Goal: Task Accomplishment & Management: Complete application form

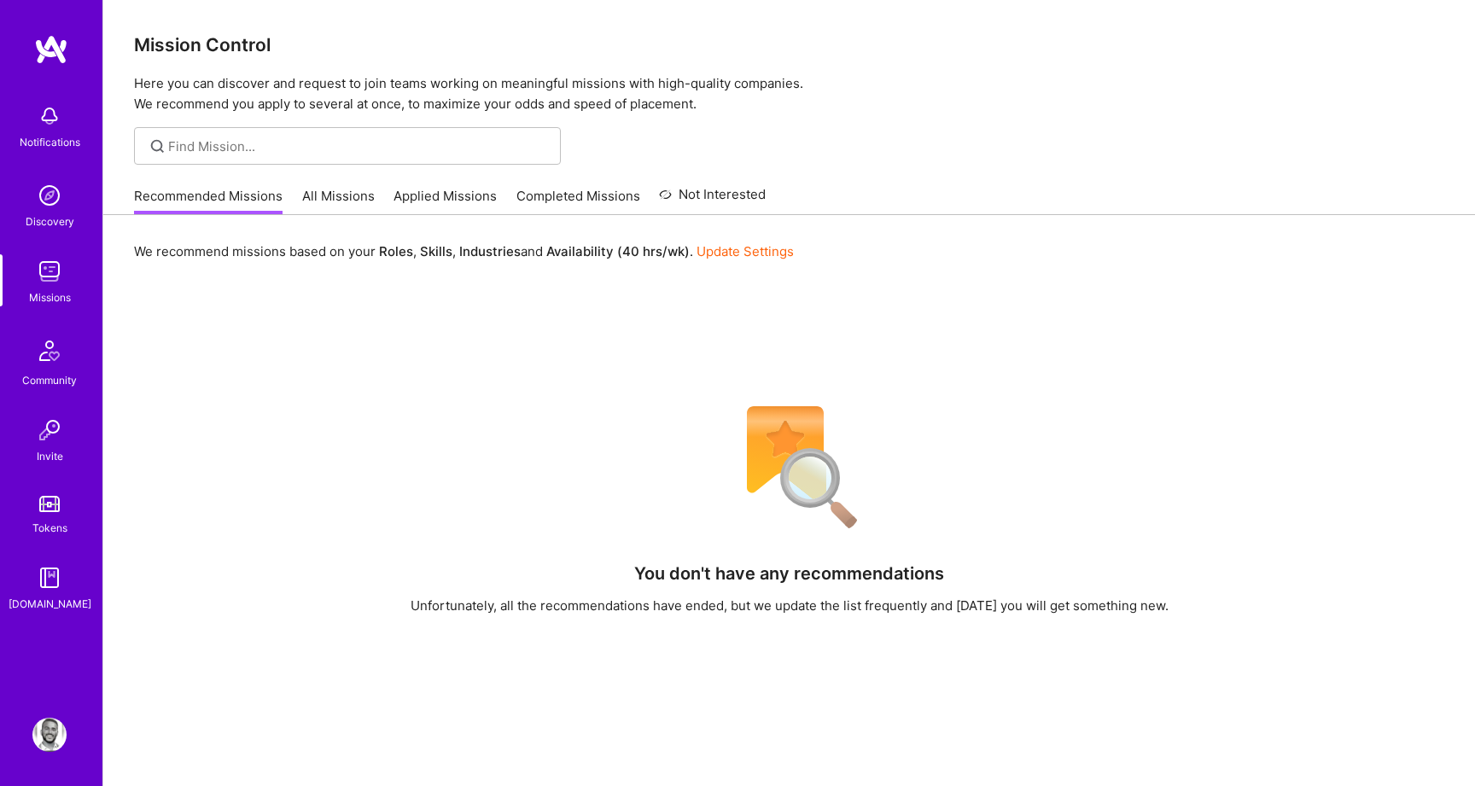
click at [350, 191] on link "All Missions" at bounding box center [338, 201] width 73 height 28
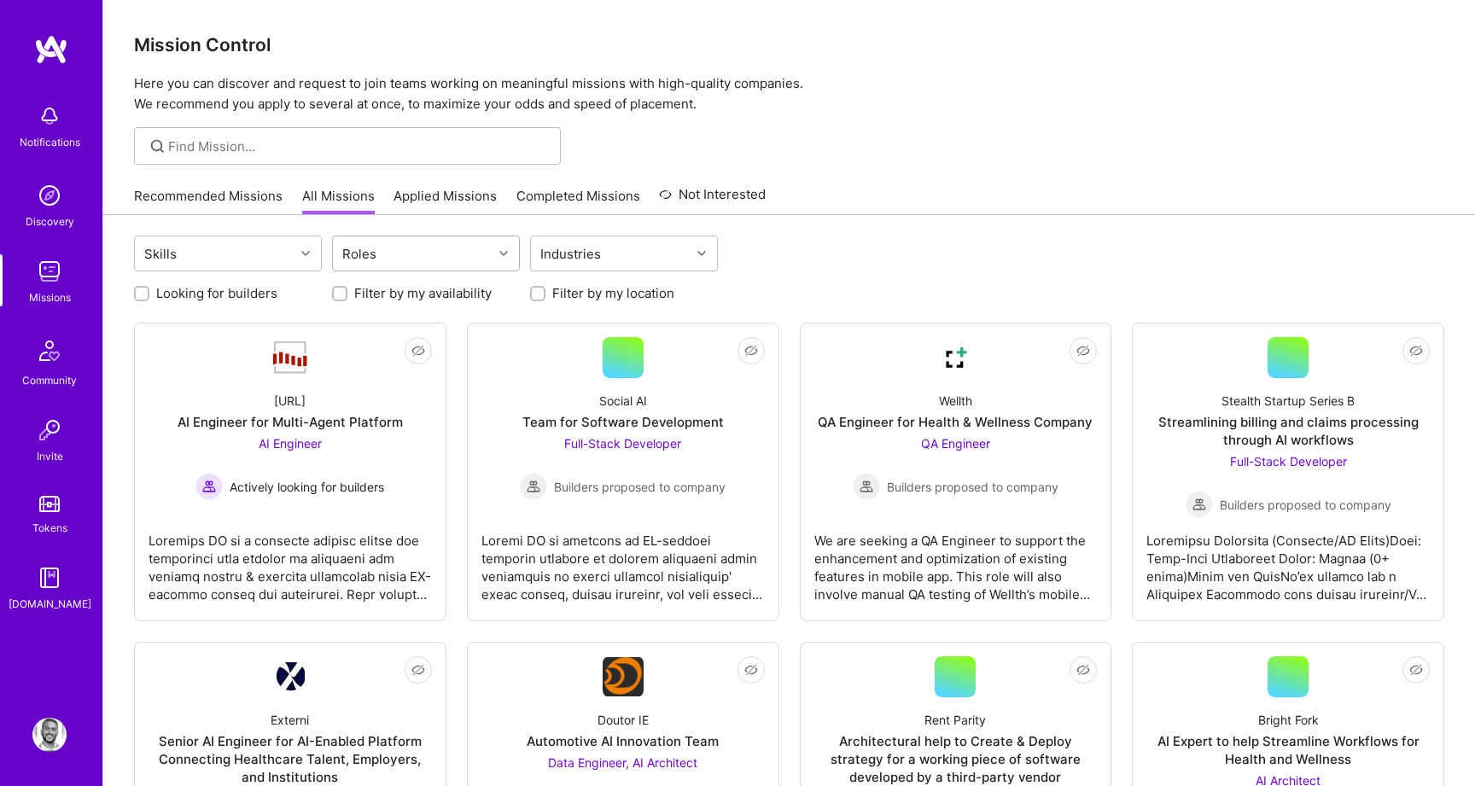
click at [472, 257] on div "Roles" at bounding box center [413, 253] width 160 height 34
click at [414, 364] on div "AI Product Manager" at bounding box center [425, 361] width 167 height 18
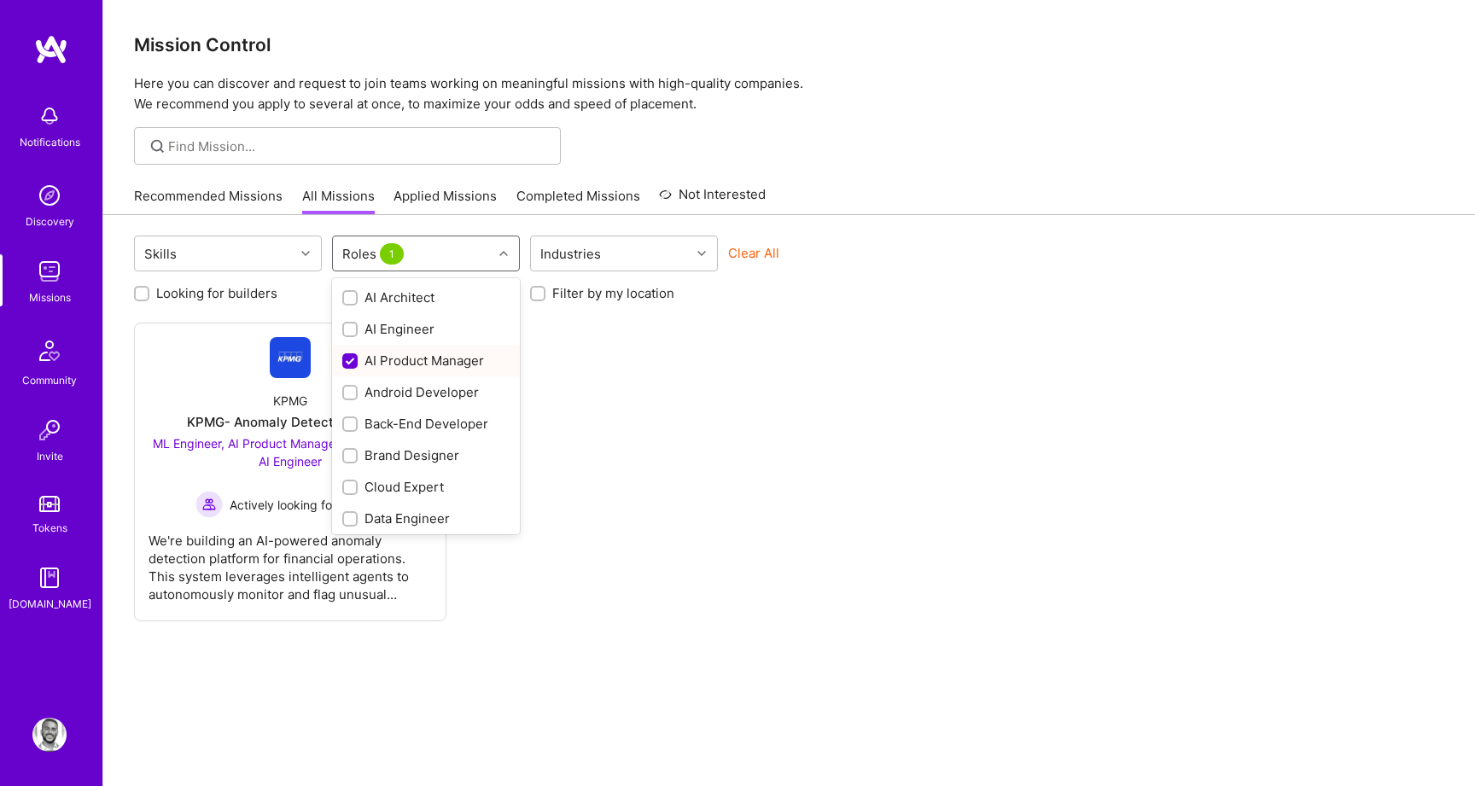
click at [438, 347] on div "AI Product Manager" at bounding box center [426, 361] width 188 height 32
checkbox input "false"
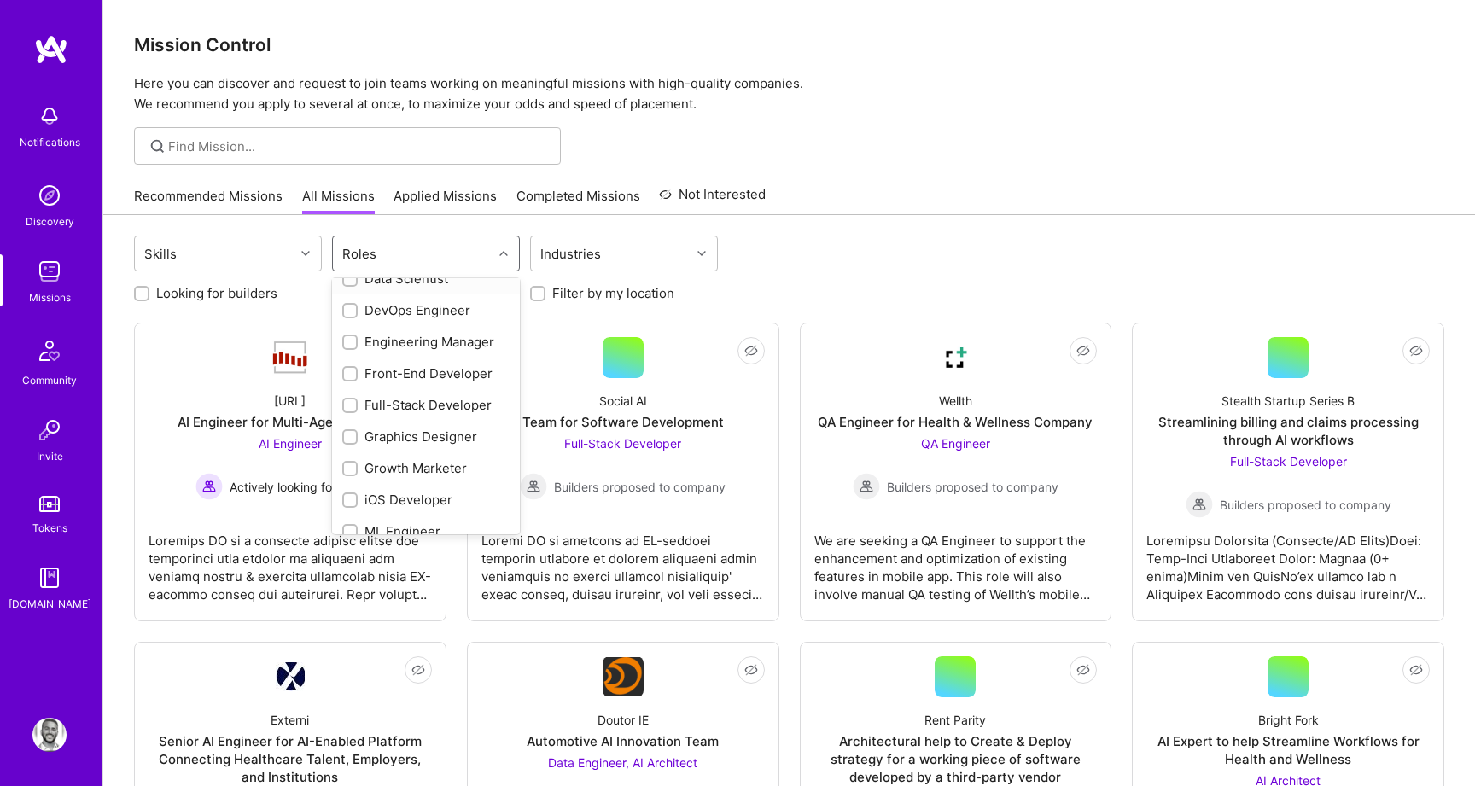
scroll to position [279, 0]
click at [749, 194] on link "Not Interested" at bounding box center [712, 199] width 107 height 31
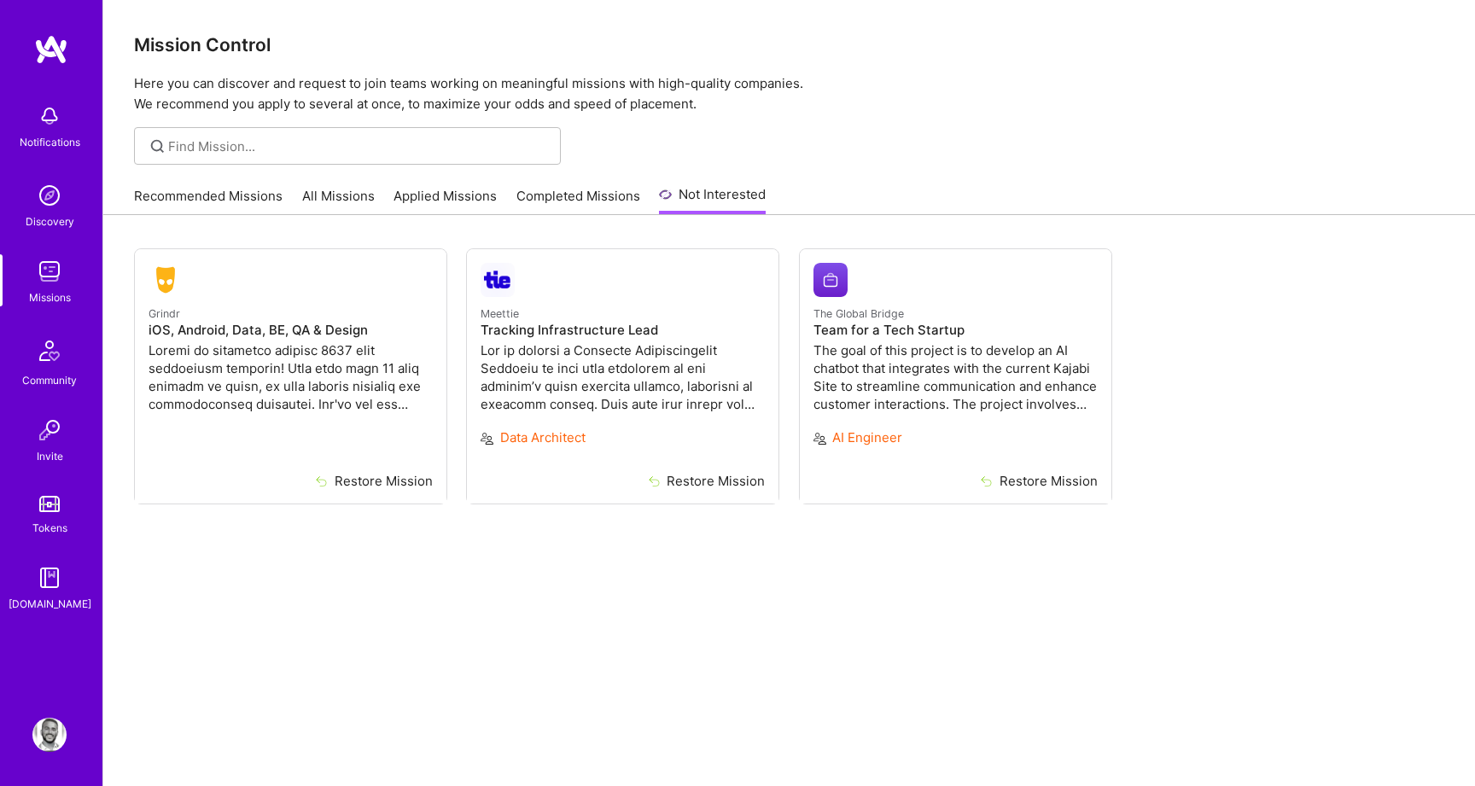
click at [462, 195] on link "Applied Missions" at bounding box center [444, 201] width 103 height 28
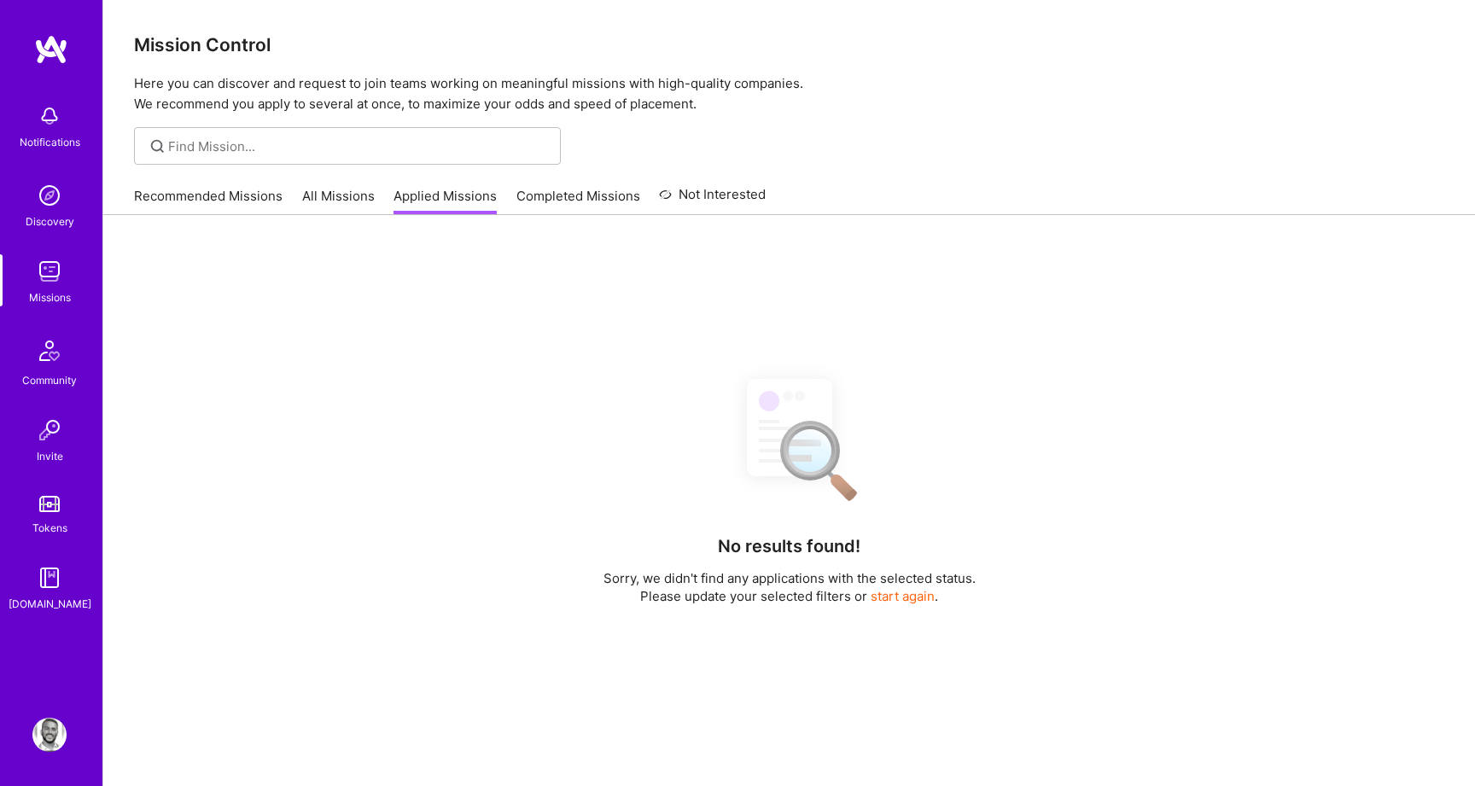
click at [350, 202] on link "All Missions" at bounding box center [338, 201] width 73 height 28
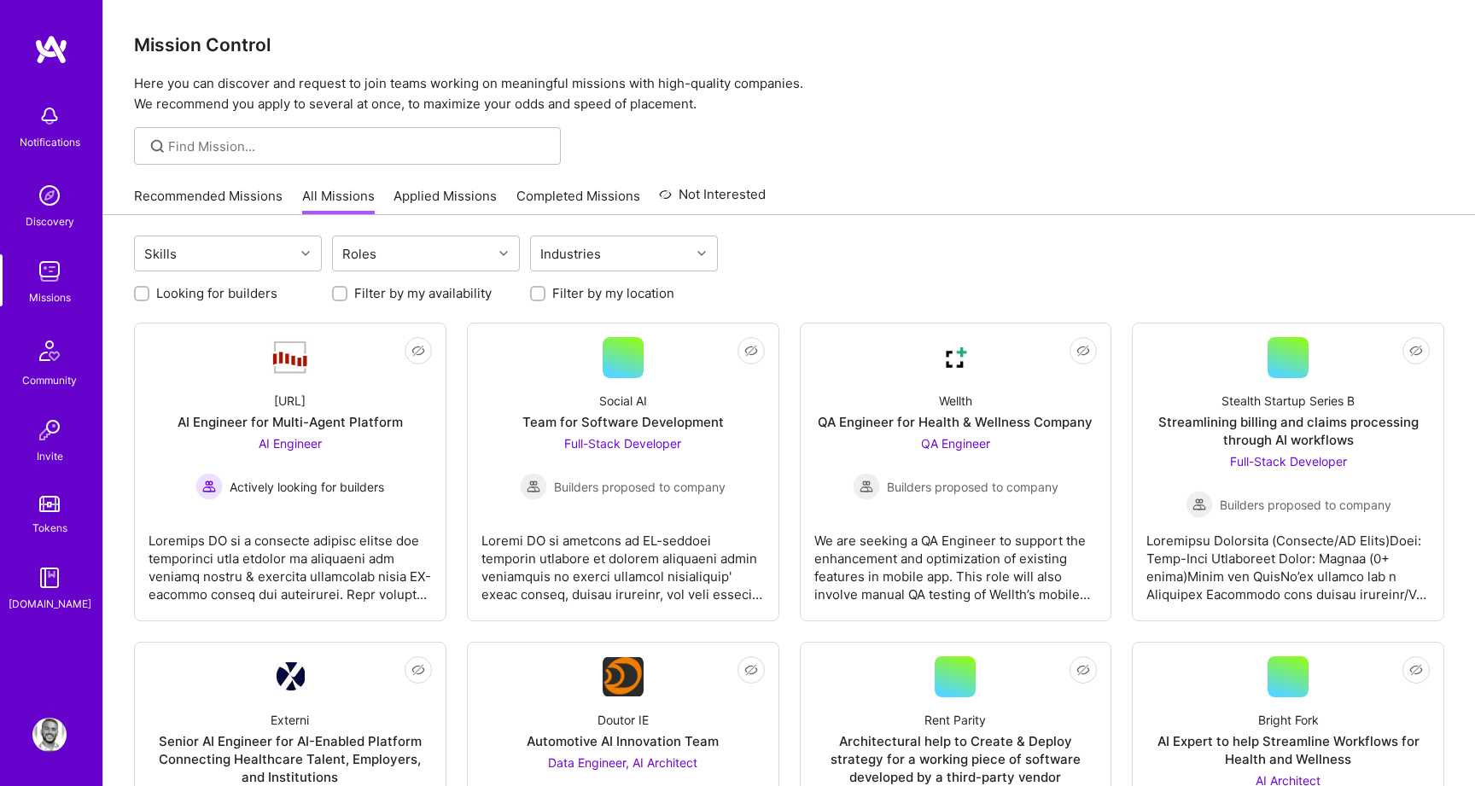
click at [557, 298] on label "Filter by my location" at bounding box center [613, 293] width 122 height 18
click at [545, 298] on input "Filter by my location" at bounding box center [539, 294] width 12 height 12
checkbox input "true"
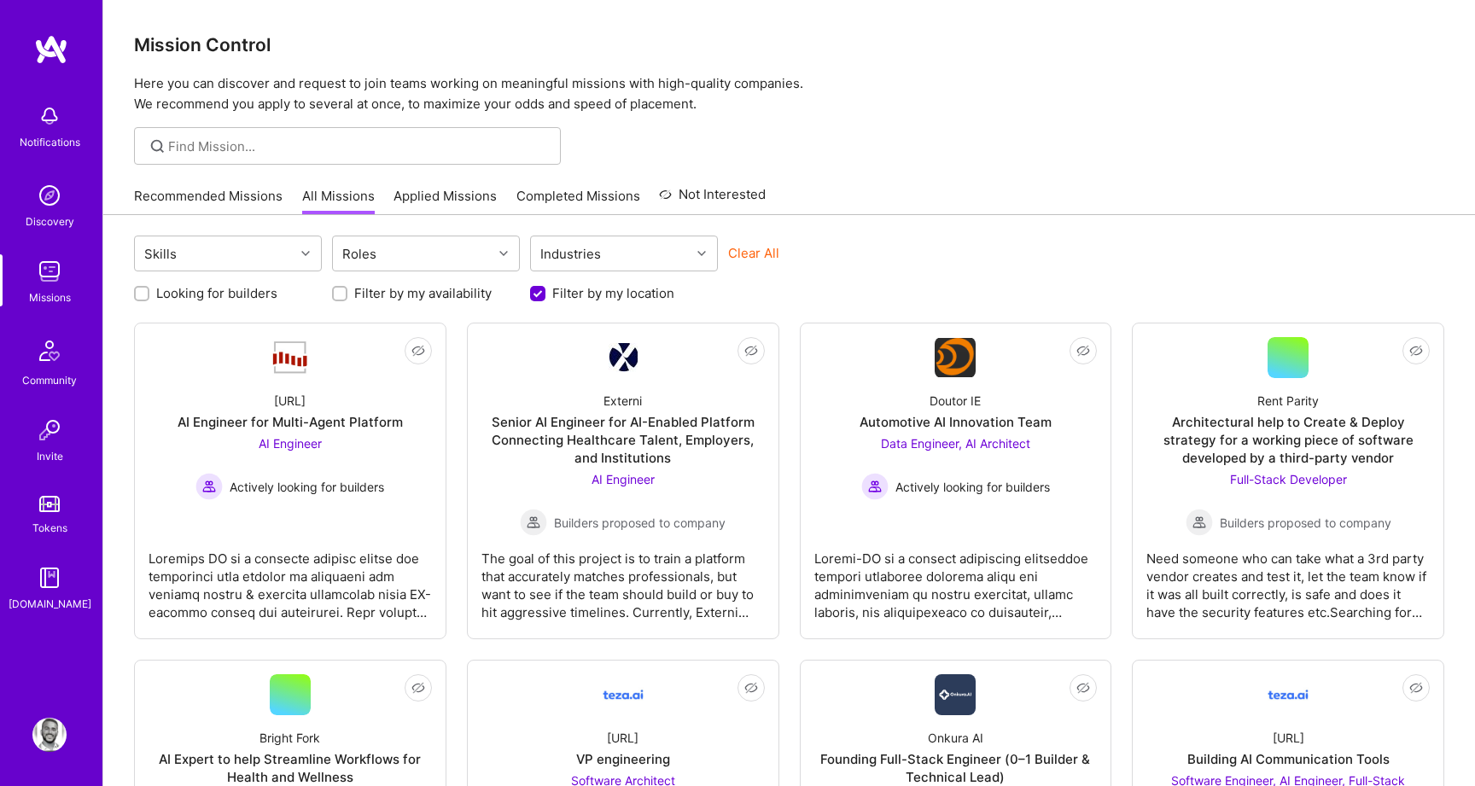
click at [1023, 246] on div "Skills Roles Industries Clear All" at bounding box center [789, 256] width 1310 height 40
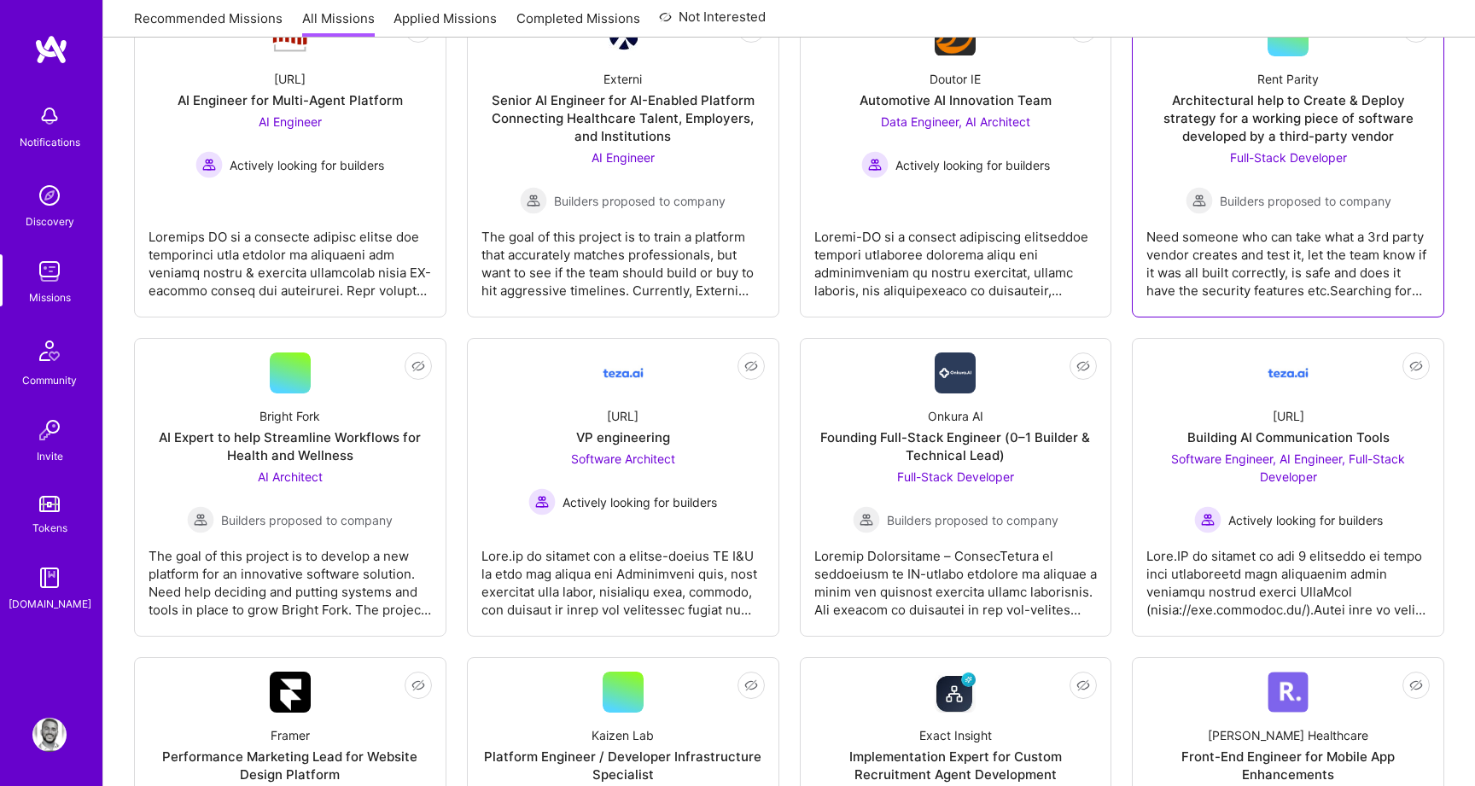
scroll to position [329, 0]
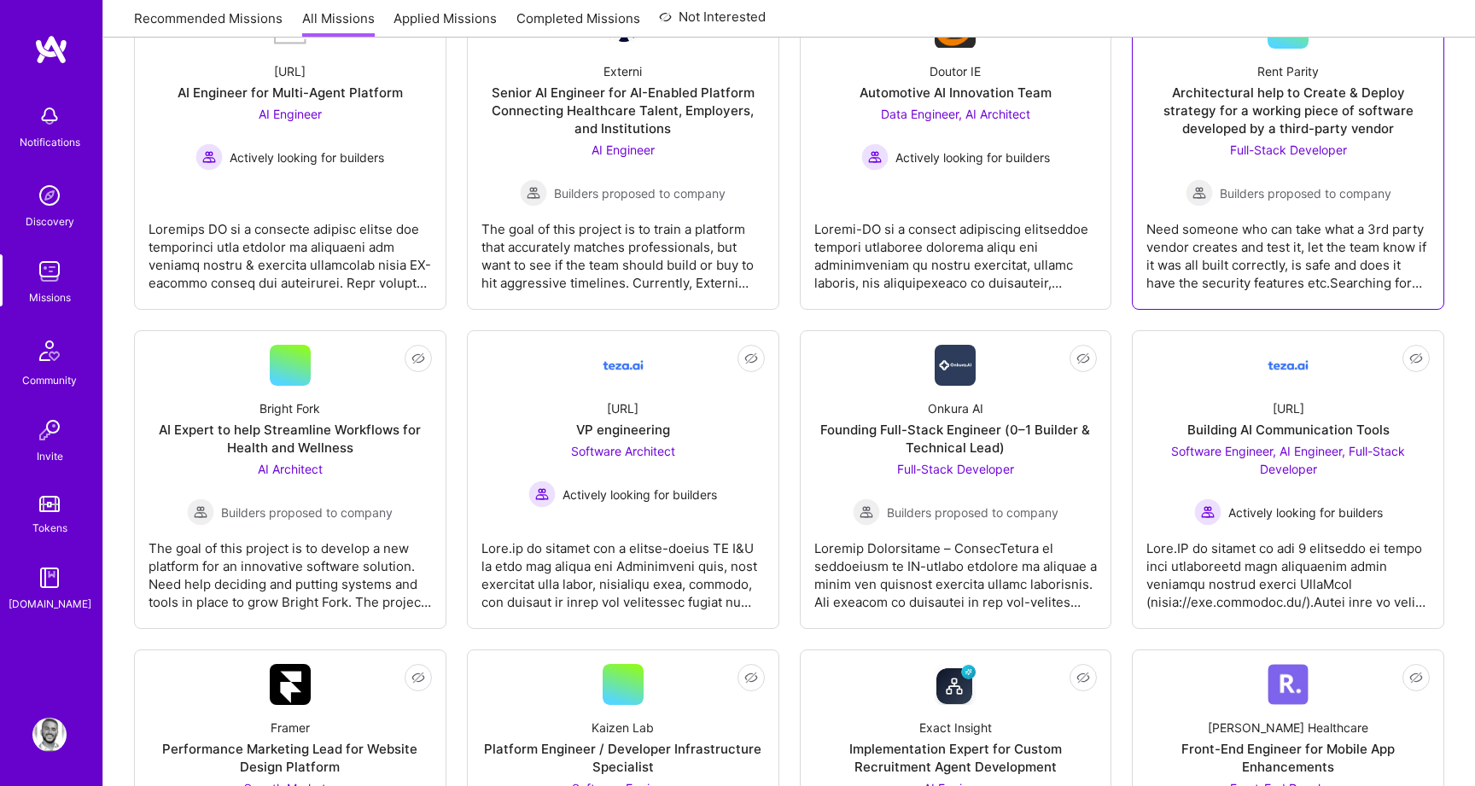
click at [1325, 275] on div "Need someone who can take what a 3rd party vendor creates and test it, let the …" at bounding box center [1287, 249] width 283 height 85
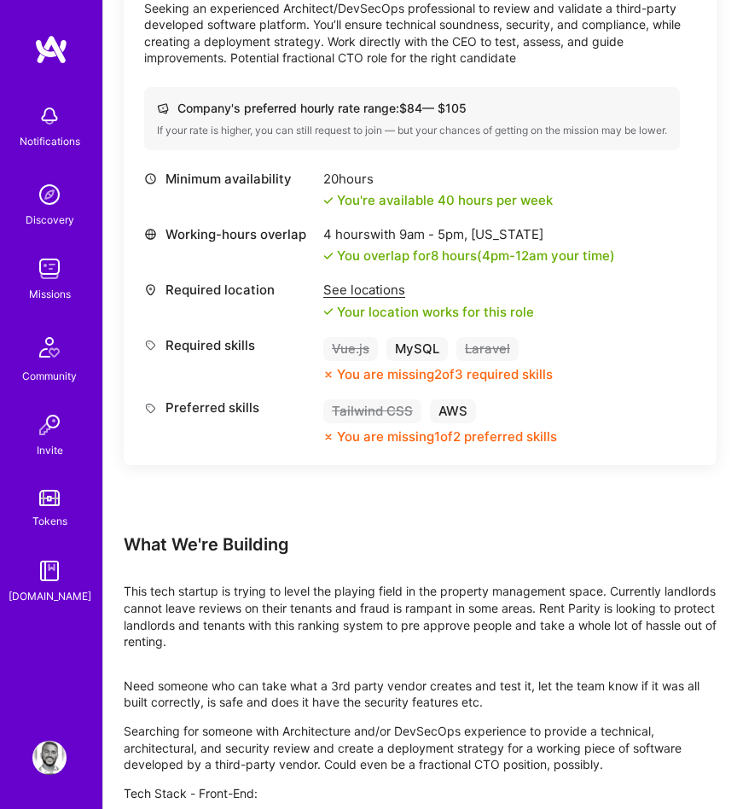
scroll to position [648, 0]
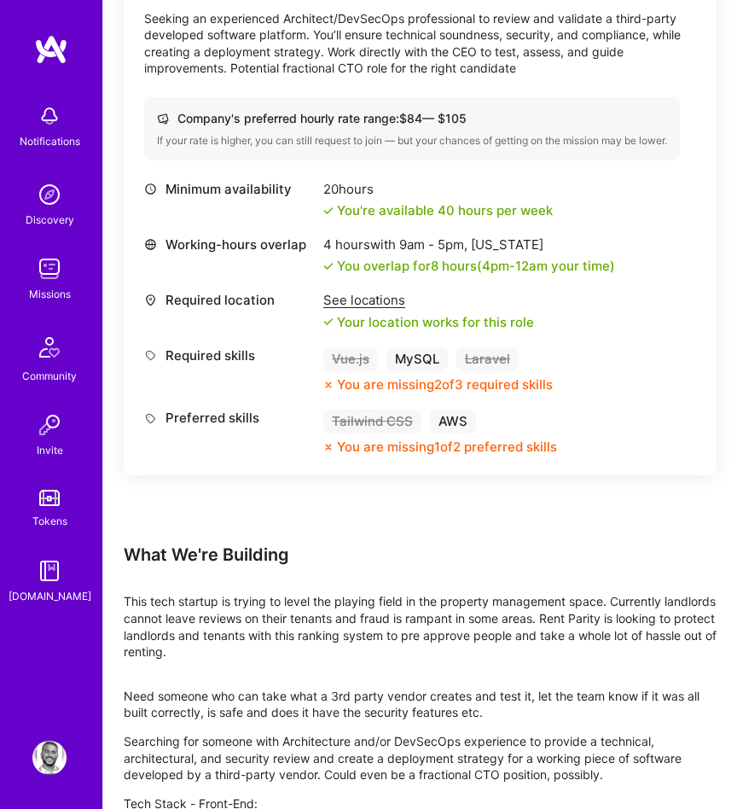
click at [504, 371] on div "Vue.js MySQL Laravel You are missing 2 of 3 required skills" at bounding box center [438, 369] width 230 height 45
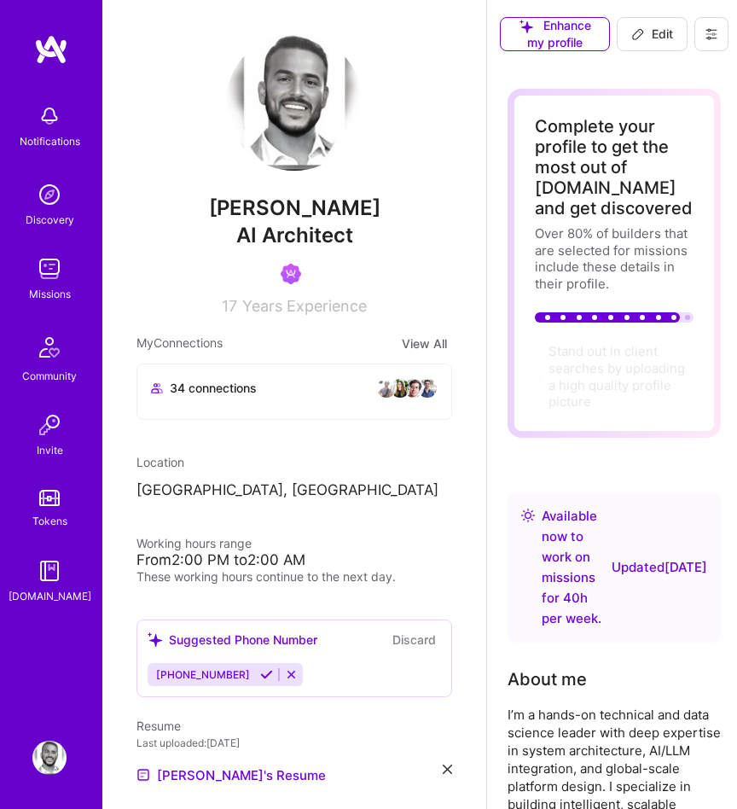
click at [663, 33] on span "Edit" at bounding box center [653, 34] width 42 height 17
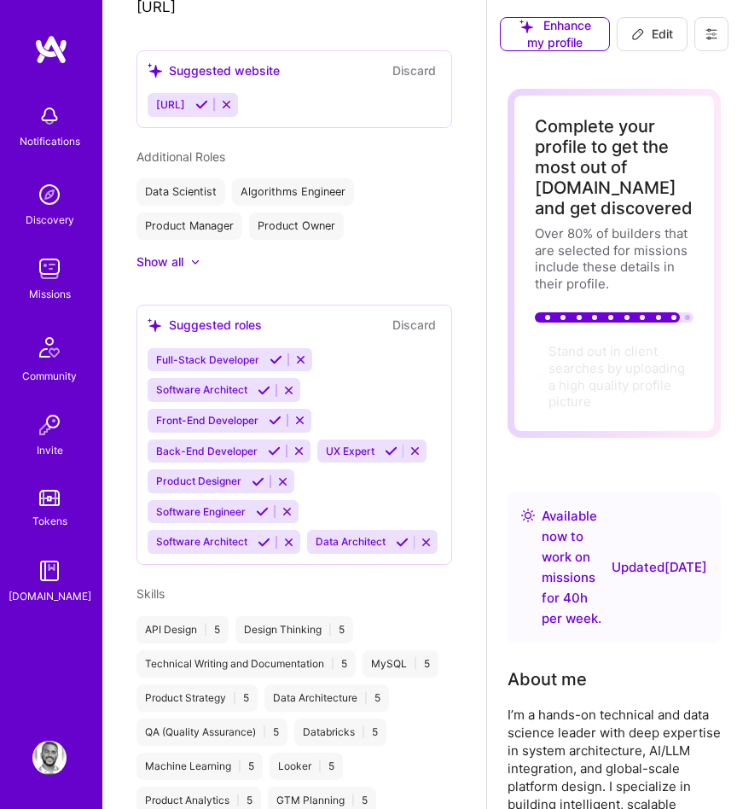
select select "US"
select select "Right Now"
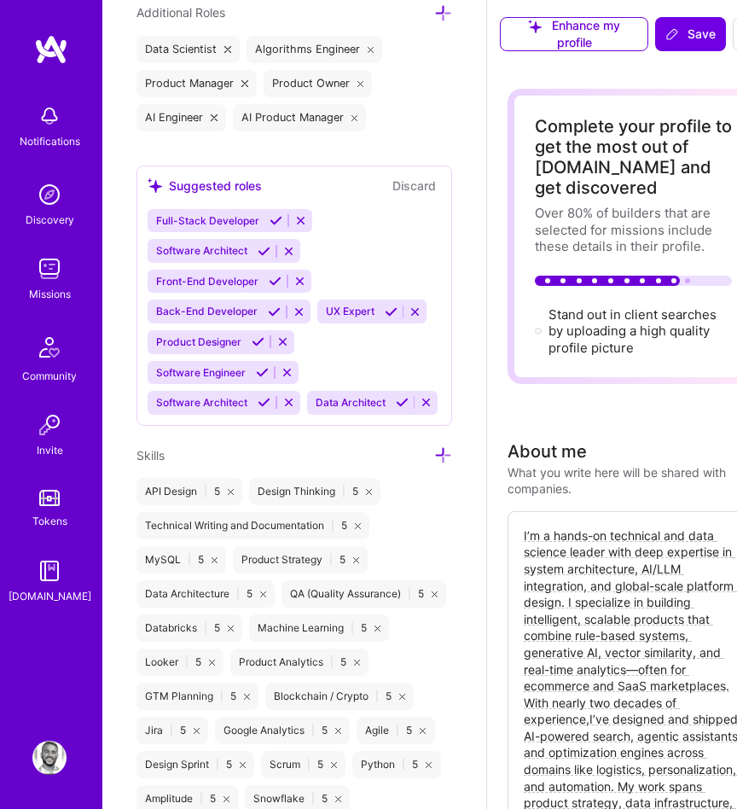
scroll to position [1439, 0]
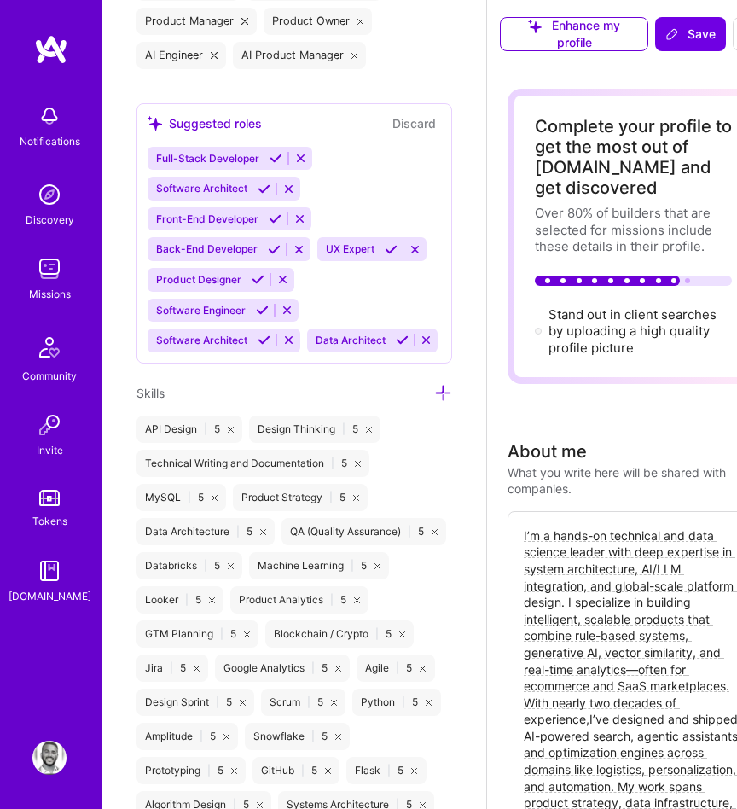
click at [455, 393] on div "Edit photo Tamir Kedmi AI Architect 17 Years Experience Location This is the lo…" at bounding box center [294, 404] width 384 height 809
click at [446, 393] on icon at bounding box center [443, 393] width 18 height 18
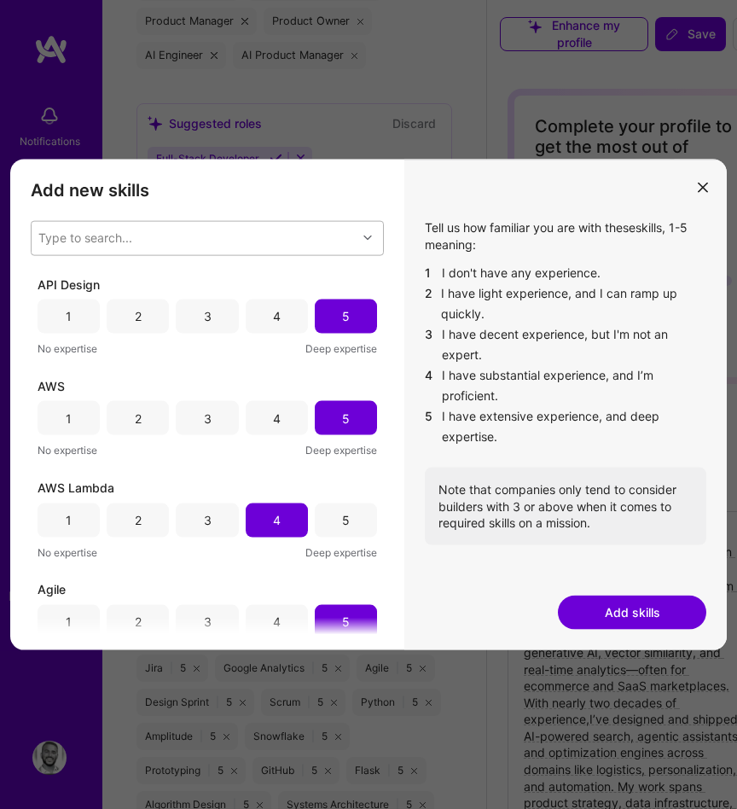
click at [260, 232] on div "Type to search..." at bounding box center [194, 238] width 325 height 33
type input "vue"
click at [268, 272] on div "Vue.js" at bounding box center [207, 280] width 333 height 17
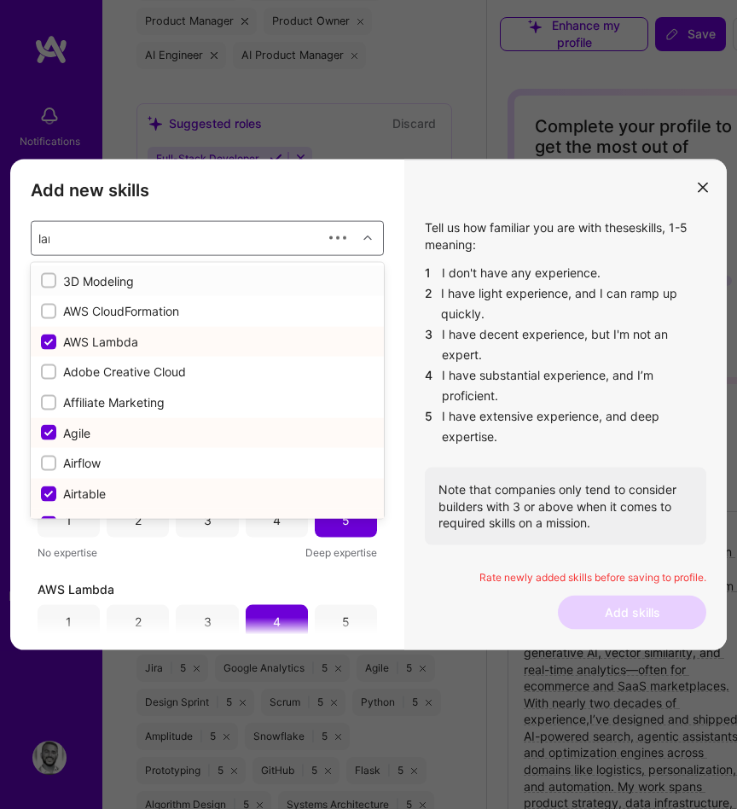
type input "lara"
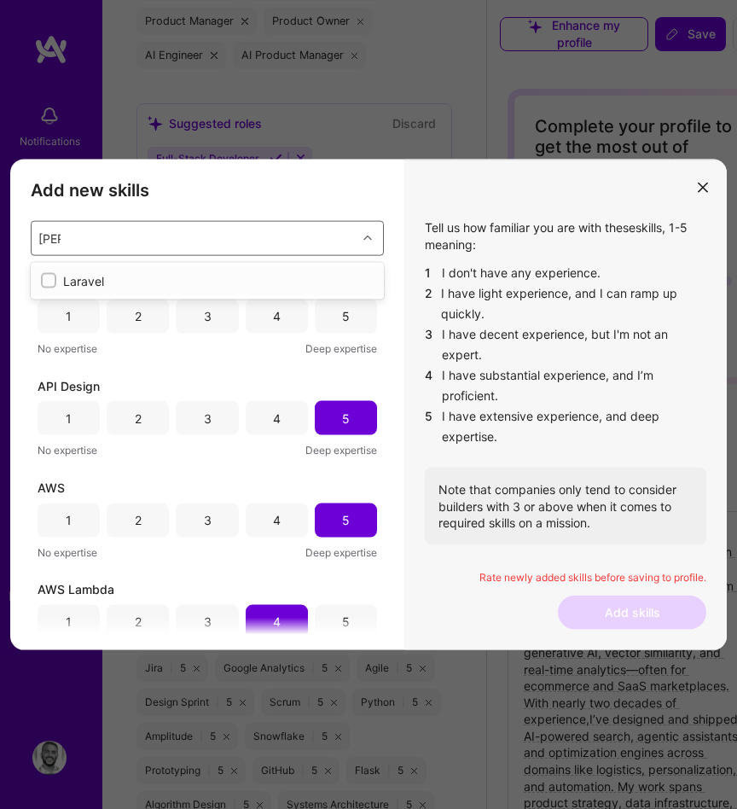
click at [178, 284] on div "Laravel" at bounding box center [207, 280] width 333 height 17
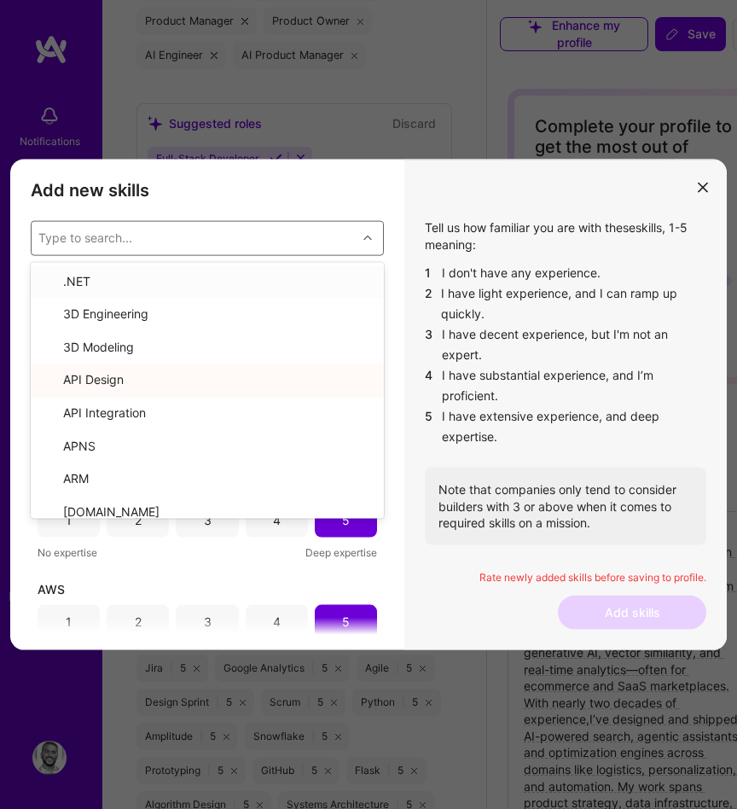
click at [460, 315] on li "2 I have light experience, and I can ramp up quickly." at bounding box center [566, 303] width 282 height 41
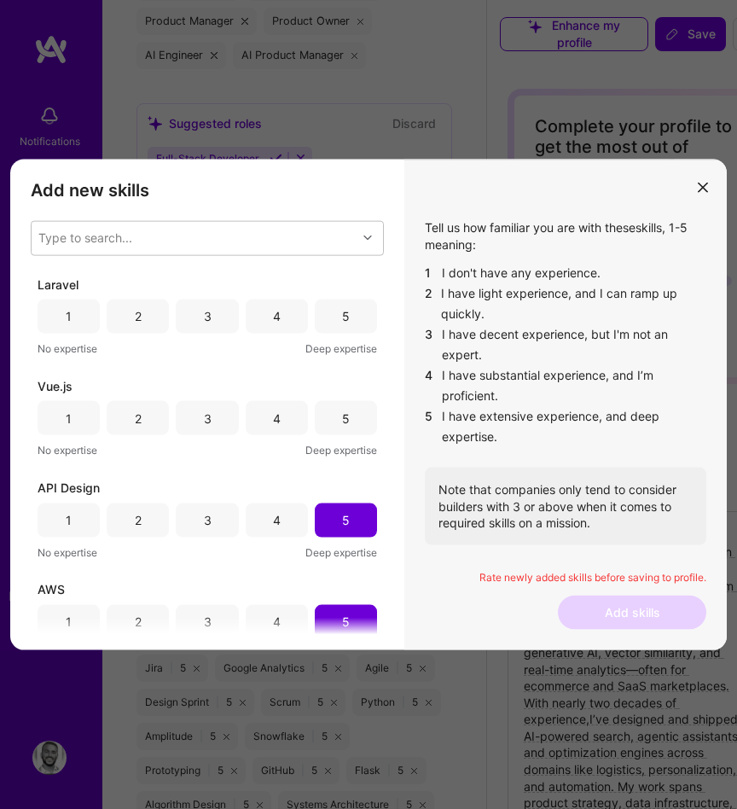
click at [219, 325] on div "3" at bounding box center [207, 317] width 62 height 34
click at [210, 424] on div "3" at bounding box center [207, 418] width 62 height 34
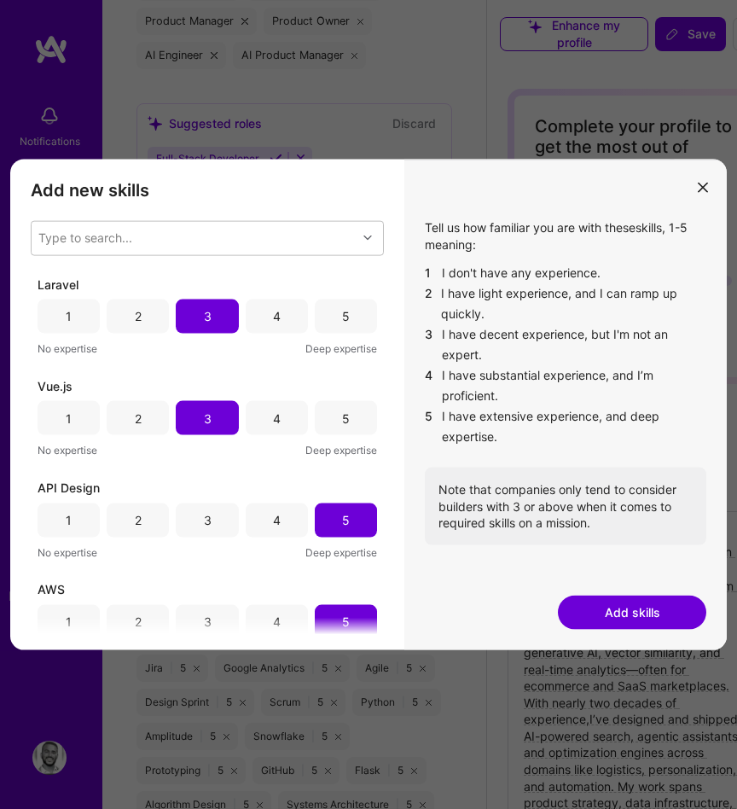
click at [596, 620] on button "Add skills" at bounding box center [632, 612] width 149 height 34
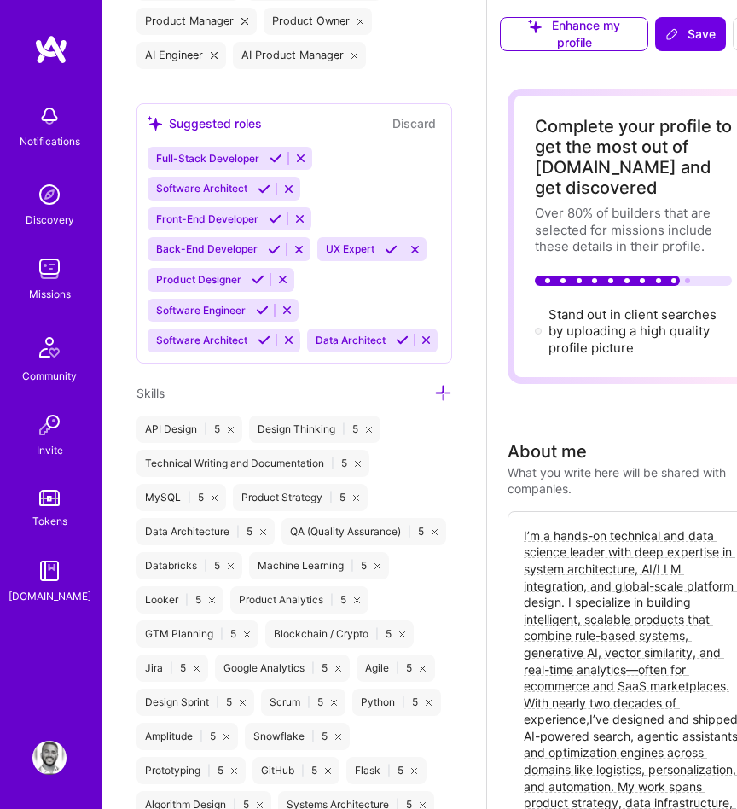
click at [444, 386] on icon at bounding box center [443, 393] width 18 height 18
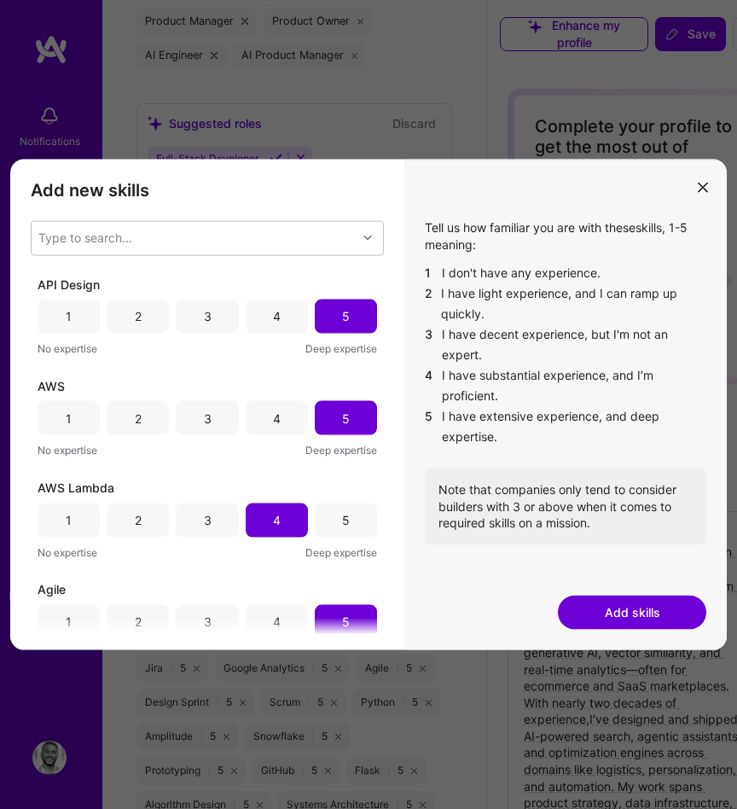
click at [253, 216] on div "Add new skills Tell us how familiar you are with given skills, using between 1 …" at bounding box center [207, 405] width 394 height 491
click at [241, 236] on div "Type to search..." at bounding box center [194, 238] width 325 height 33
type input "tailwind"
click at [209, 275] on div "Tailwind CSS" at bounding box center [207, 280] width 333 height 17
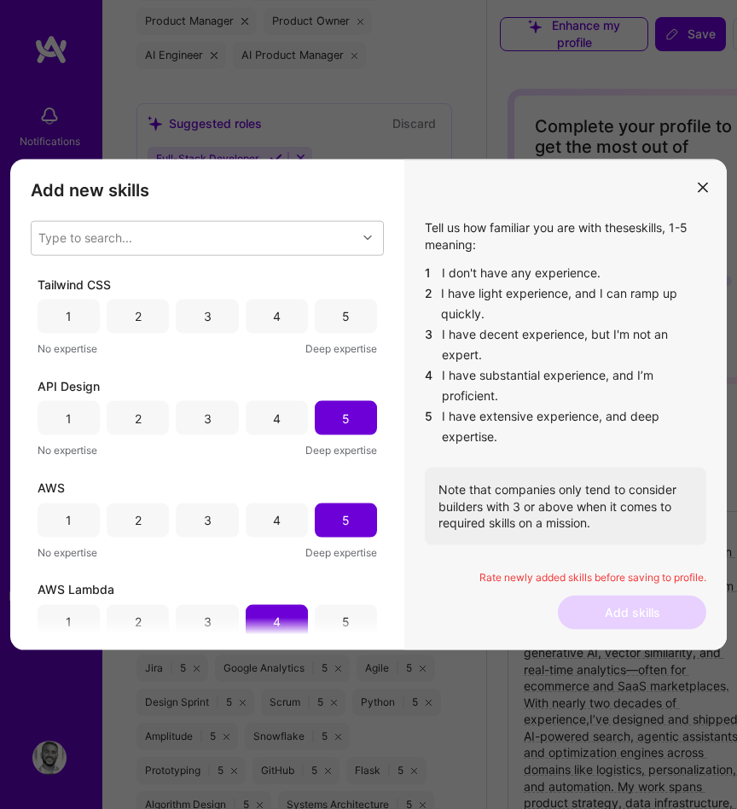
click at [657, 309] on li "2 I have light experience, and I can ramp up quickly." at bounding box center [566, 303] width 282 height 41
click at [227, 325] on div "3" at bounding box center [207, 317] width 62 height 34
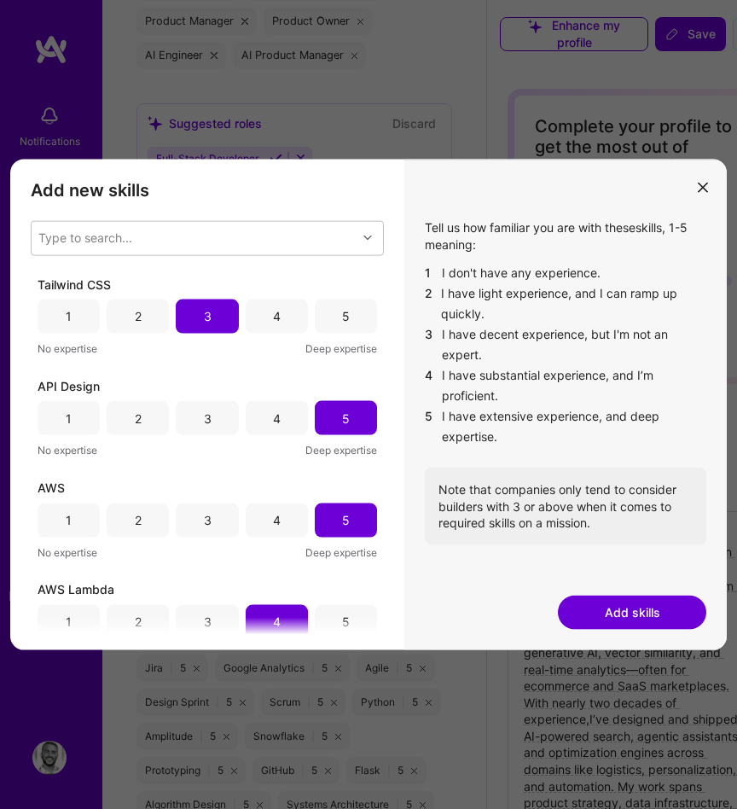
click at [634, 606] on button "Add skills" at bounding box center [632, 612] width 149 height 34
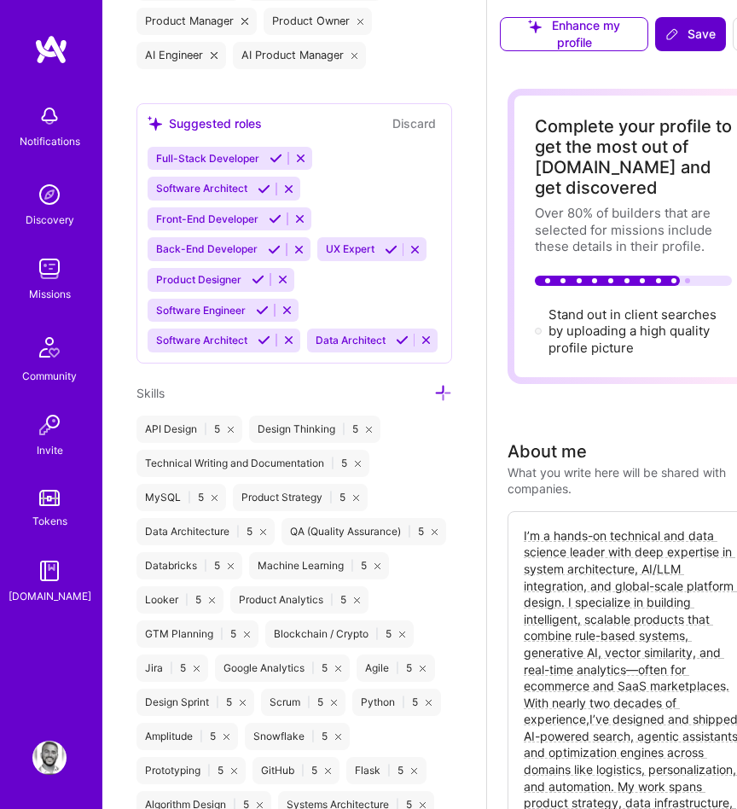
click at [717, 17] on button "Save" at bounding box center [690, 34] width 71 height 34
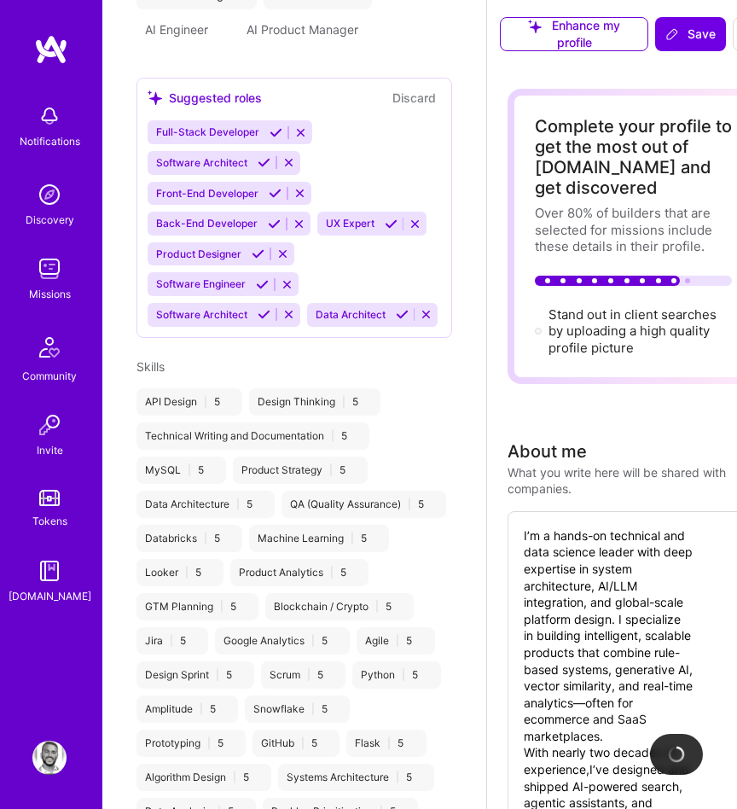
scroll to position [1053, 0]
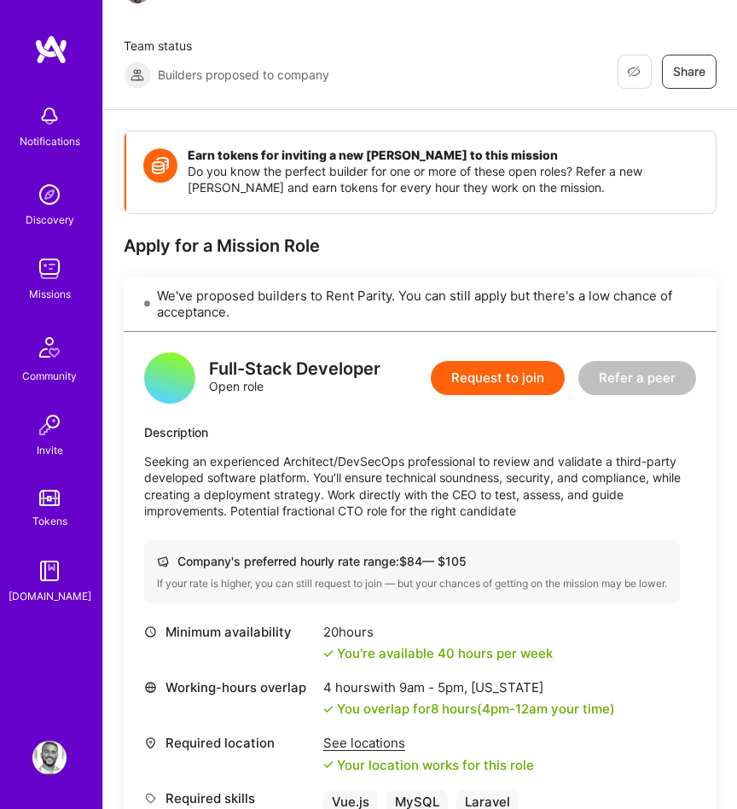
scroll to position [518, 0]
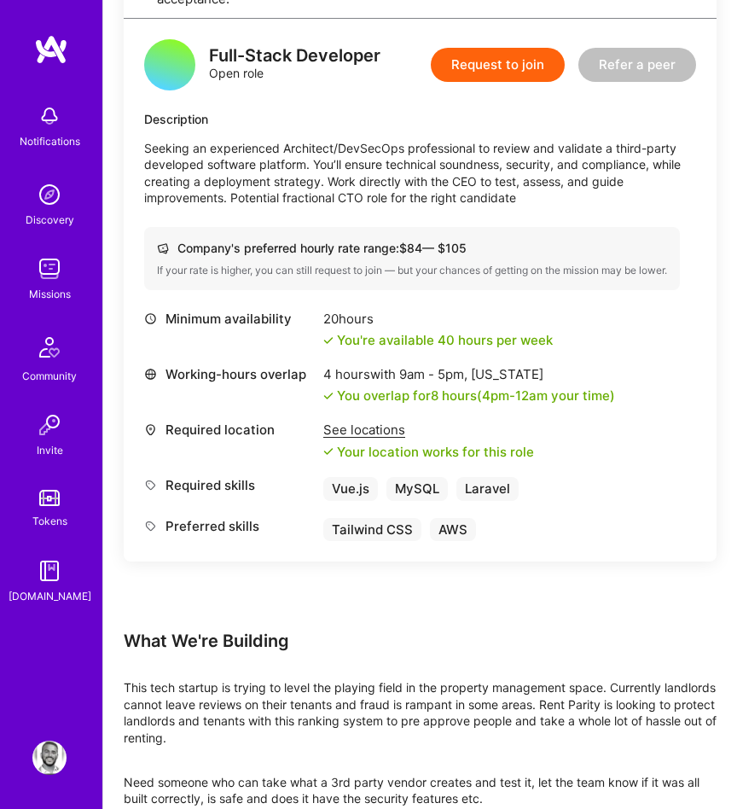
click at [286, 355] on div "Minimum availability 20 hours You're available 40 hours per week Working-hours …" at bounding box center [420, 426] width 552 height 231
click at [411, 296] on div "Full-Stack Developer Open role Request to join Refer a peer Description Seeking…" at bounding box center [420, 290] width 593 height 543
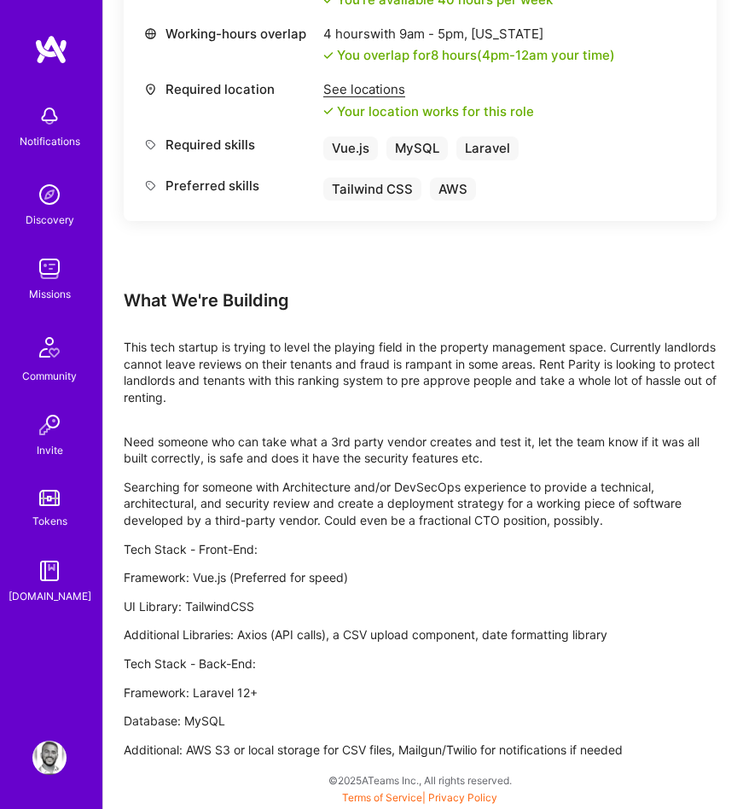
scroll to position [860, 0]
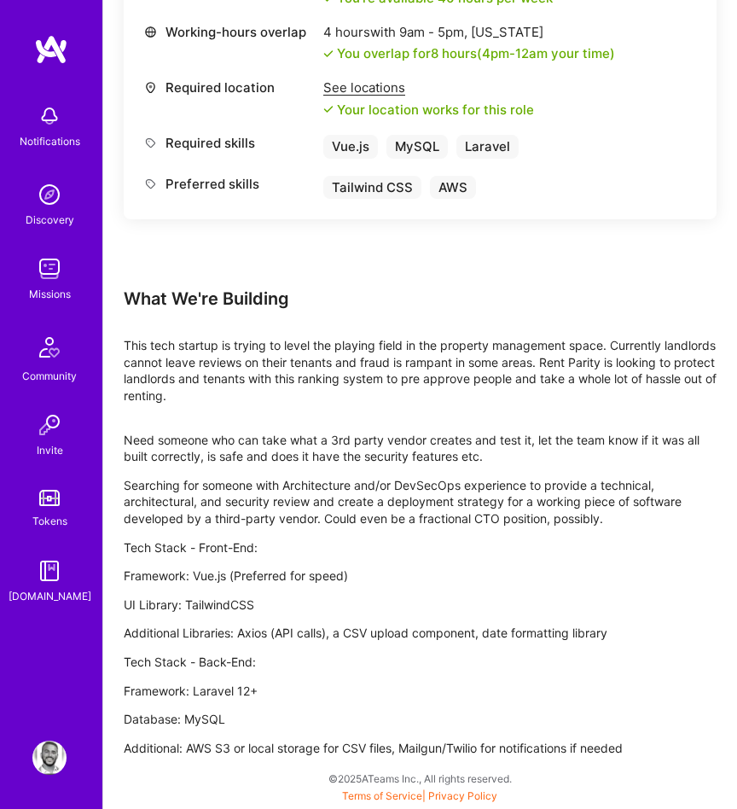
click at [323, 550] on p "Tech Stack - Front-End:" at bounding box center [420, 547] width 593 height 17
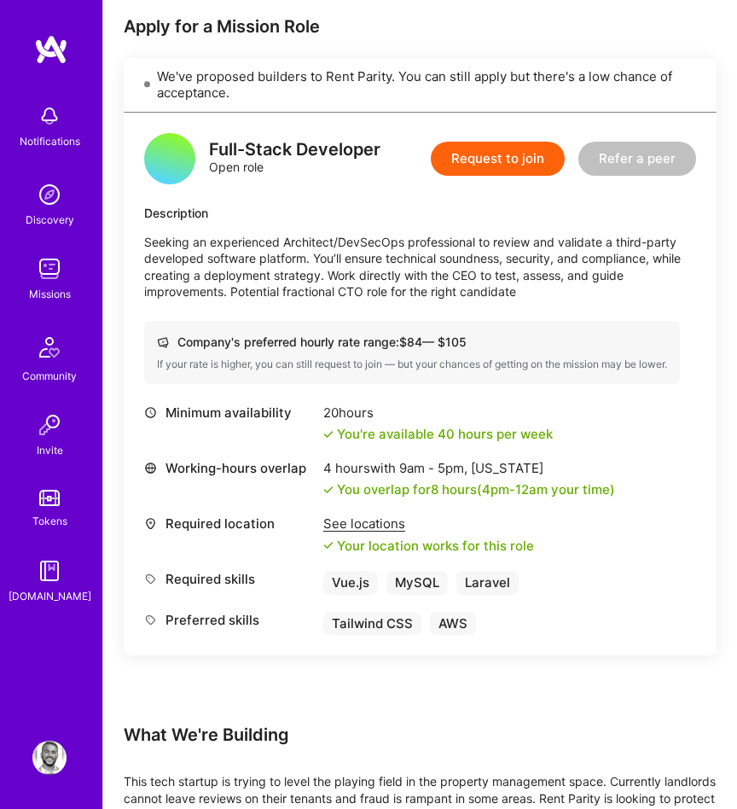
scroll to position [417, 0]
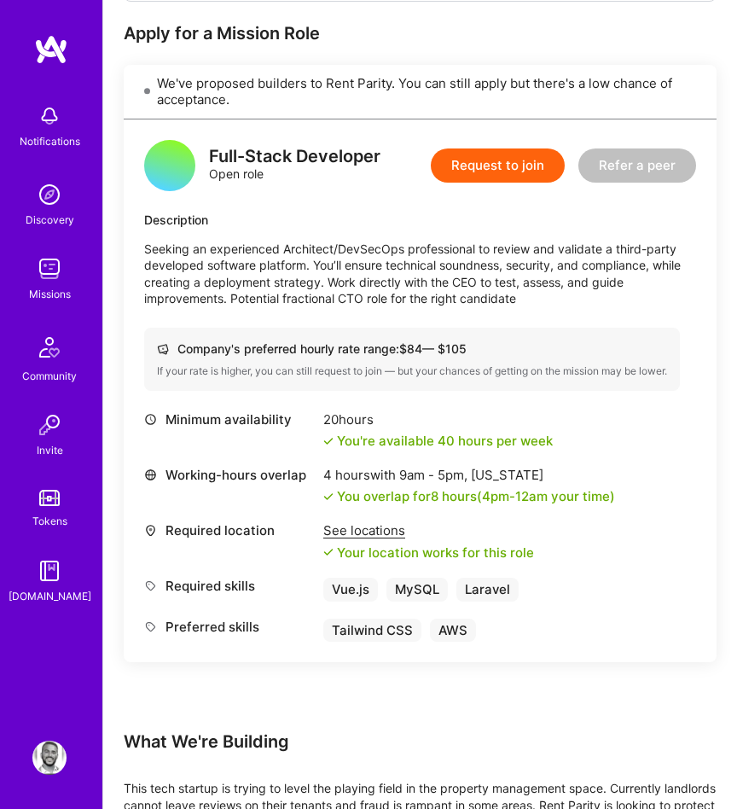
click at [508, 147] on div "Request to join Refer a peer" at bounding box center [563, 165] width 265 height 51
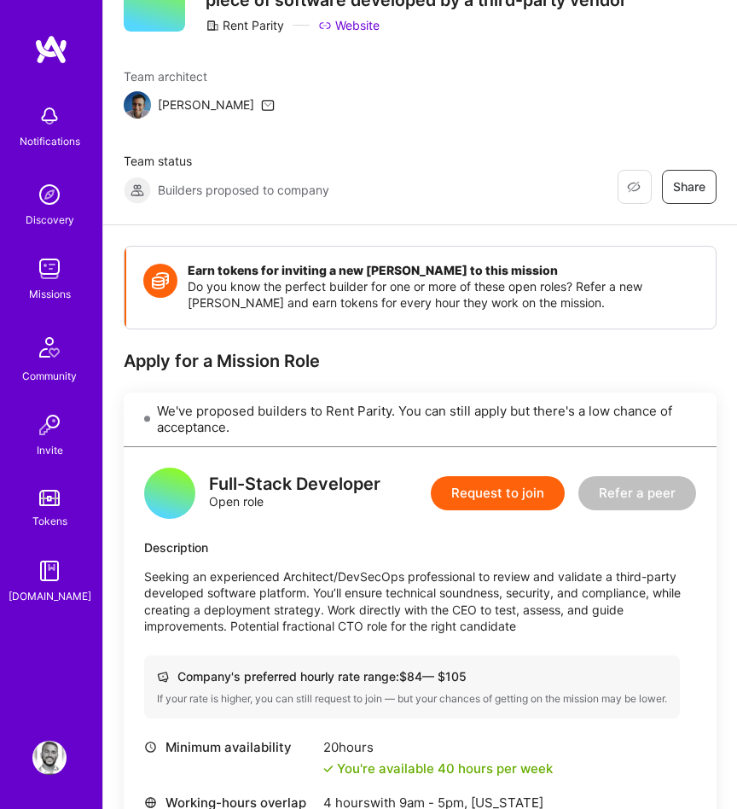
scroll to position [0, 0]
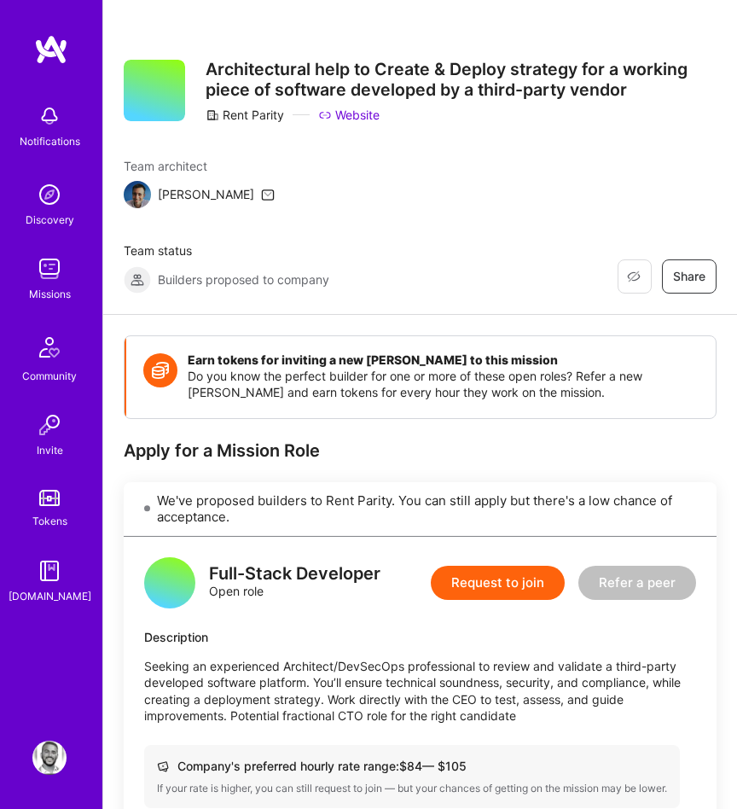
click at [474, 579] on button "Request to join" at bounding box center [498, 583] width 134 height 34
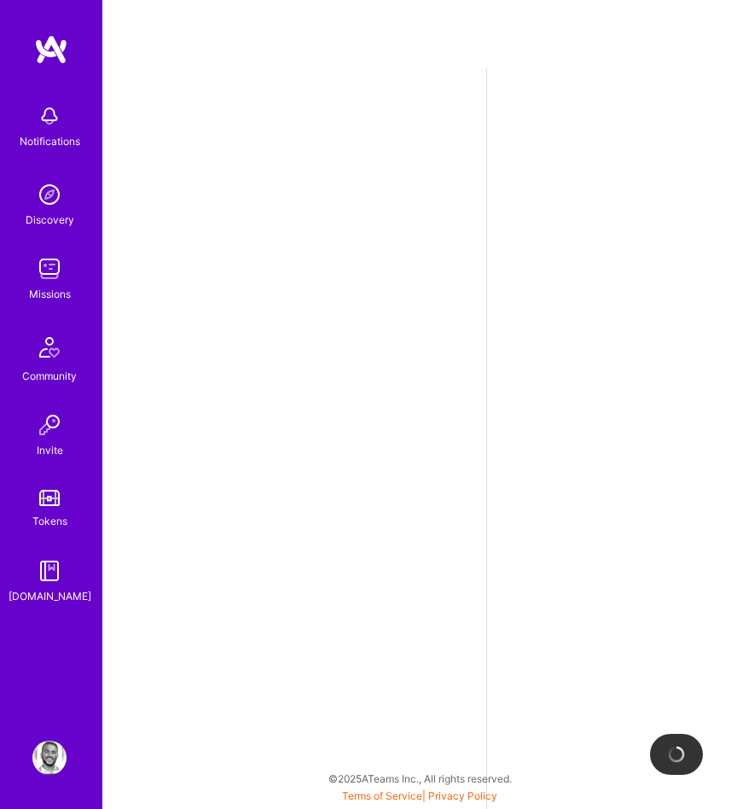
select select "US"
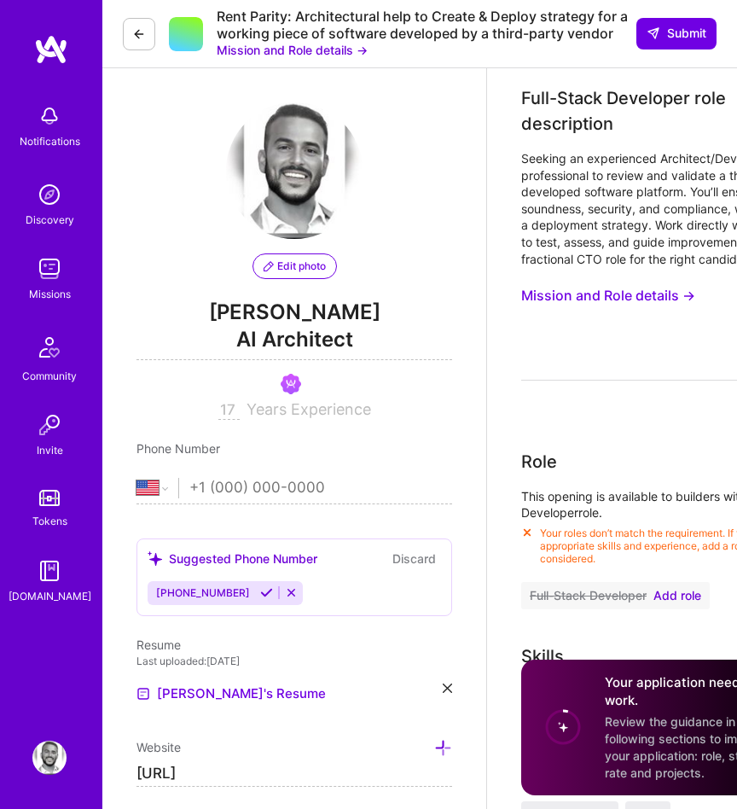
click at [326, 56] on button "Mission and Role details →" at bounding box center [292, 50] width 151 height 17
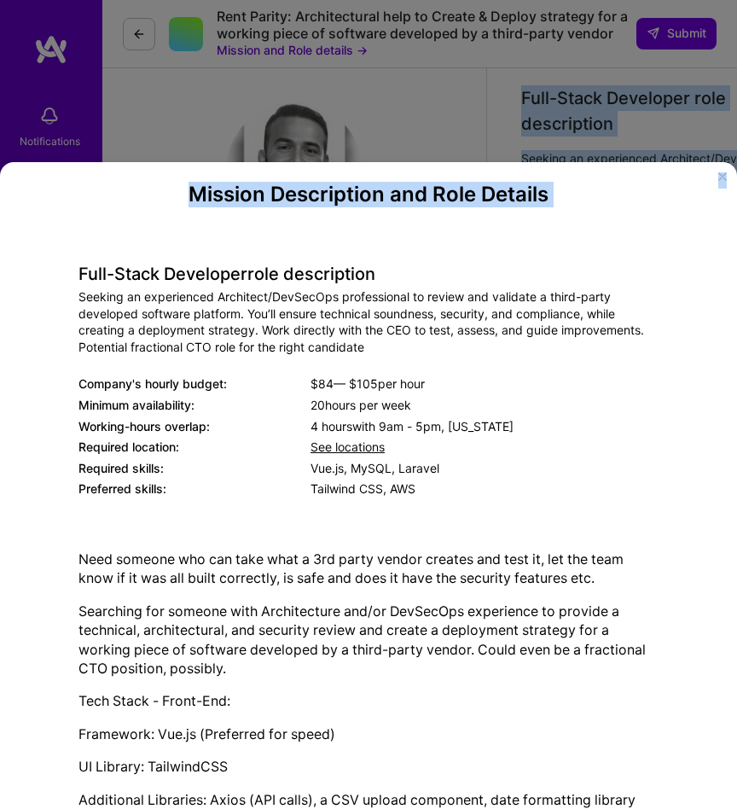
scroll to position [184, 0]
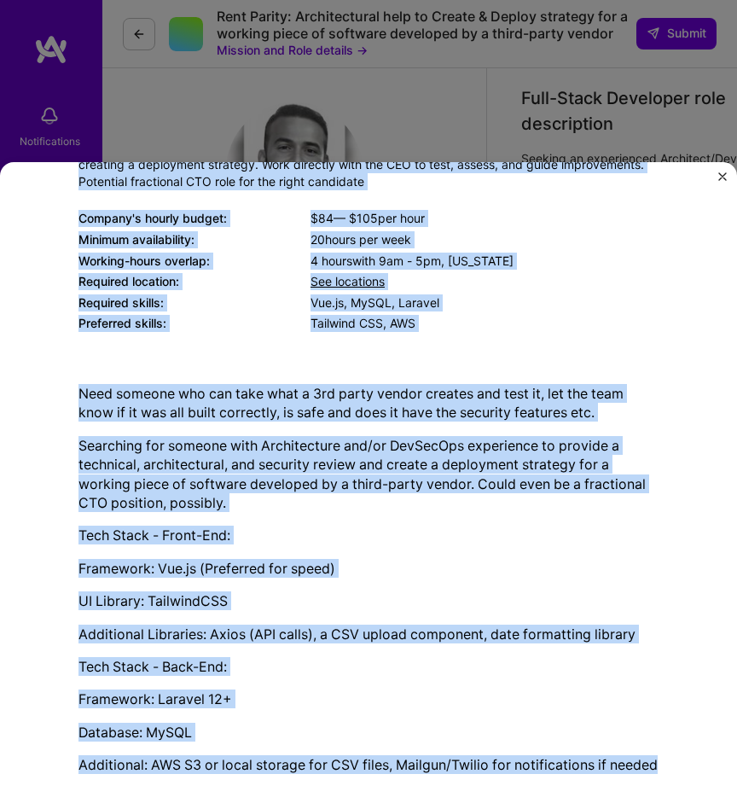
drag, startPoint x: 78, startPoint y: 269, endPoint x: 421, endPoint y: 778, distance: 614.3
click at [421, 778] on div "Mission Description and Role Details Full-Stack Developer role description Seek…" at bounding box center [369, 403] width 580 height 772
copy div "Lore-Ipsum Dolorsita cons adipiscinge Seddoei te incididuntu Laboreetd/MagNaaLi…"
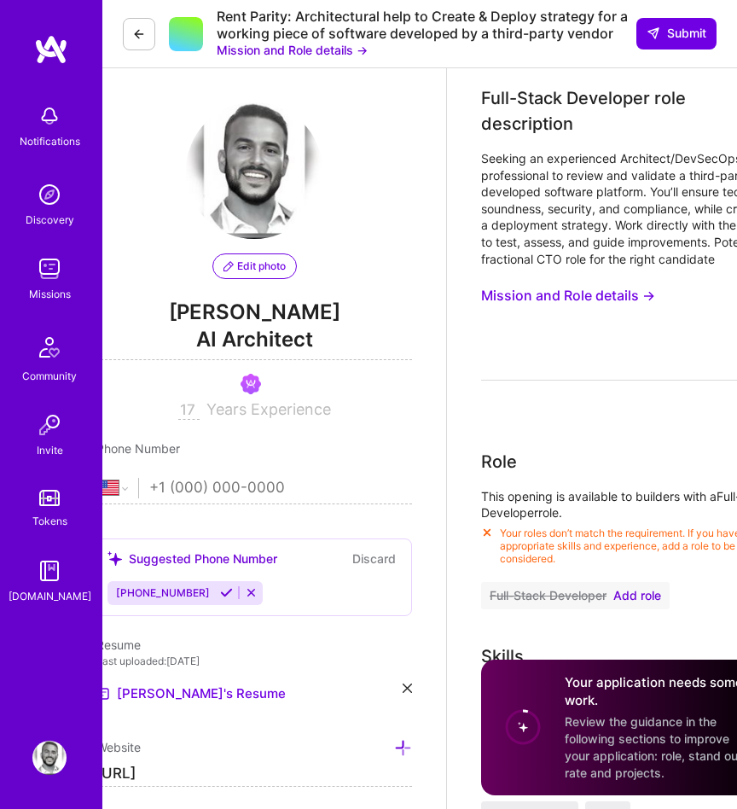
scroll to position [0, 0]
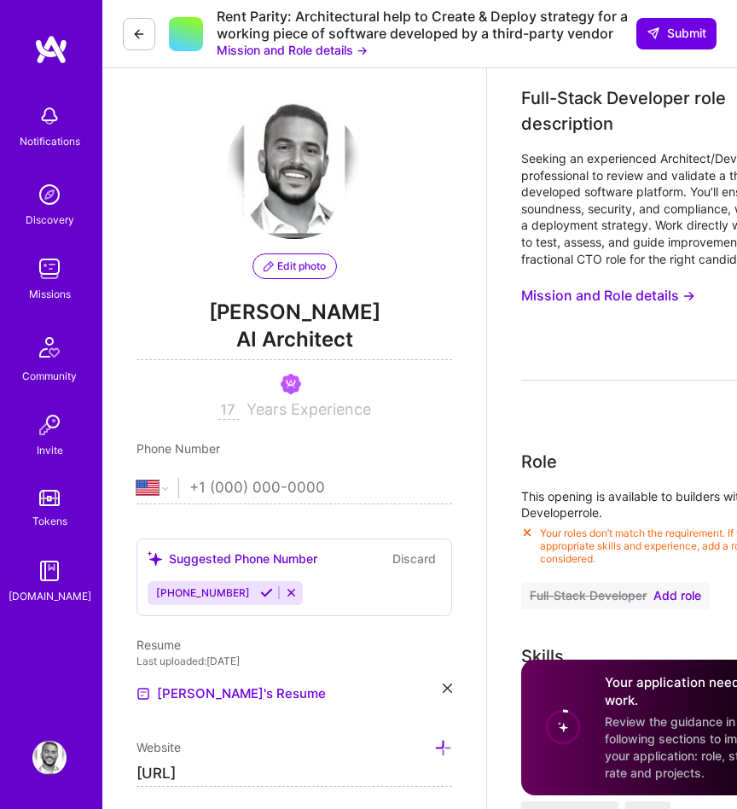
click at [128, 40] on button at bounding box center [139, 34] width 32 height 32
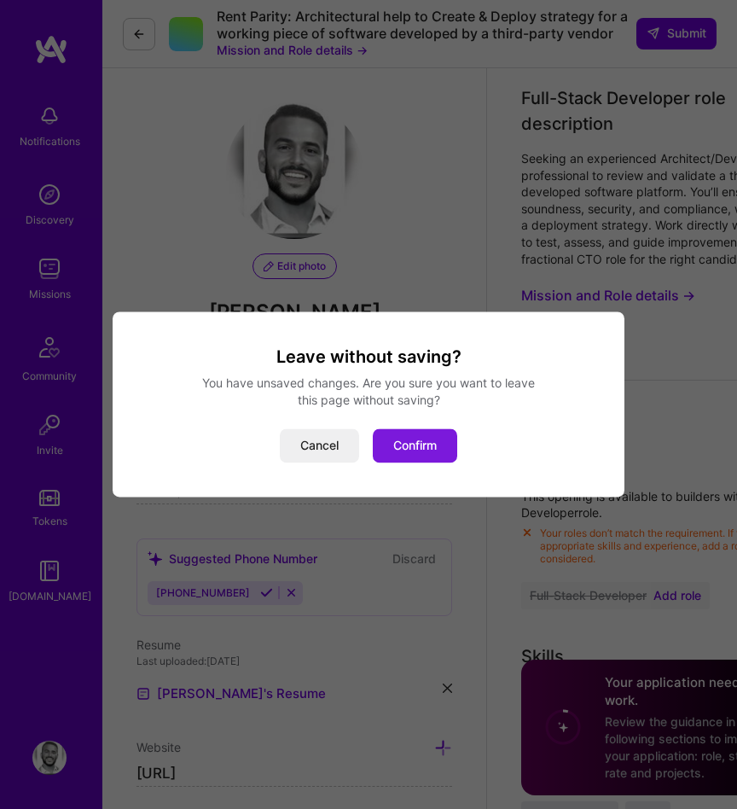
click at [401, 431] on button "Confirm" at bounding box center [415, 446] width 84 height 34
